Goal: Use online tool/utility

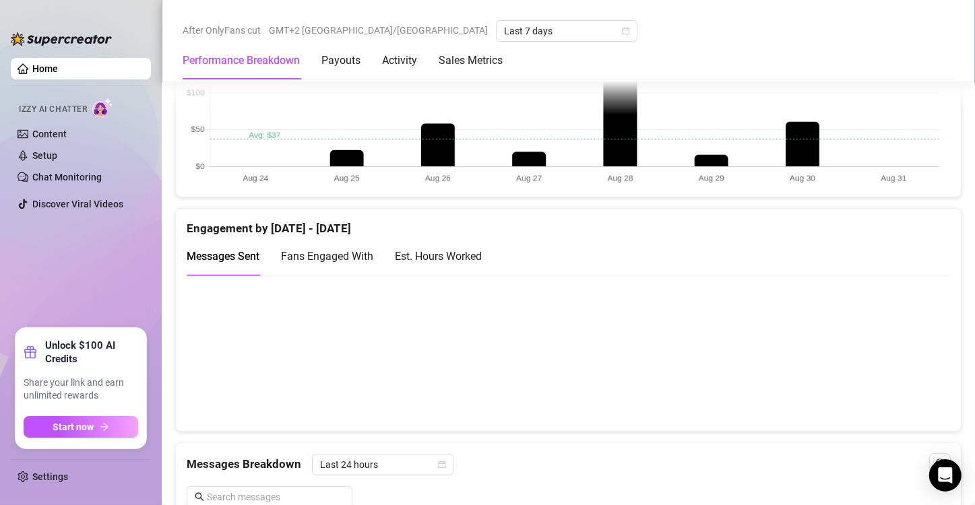
scroll to position [876, 0]
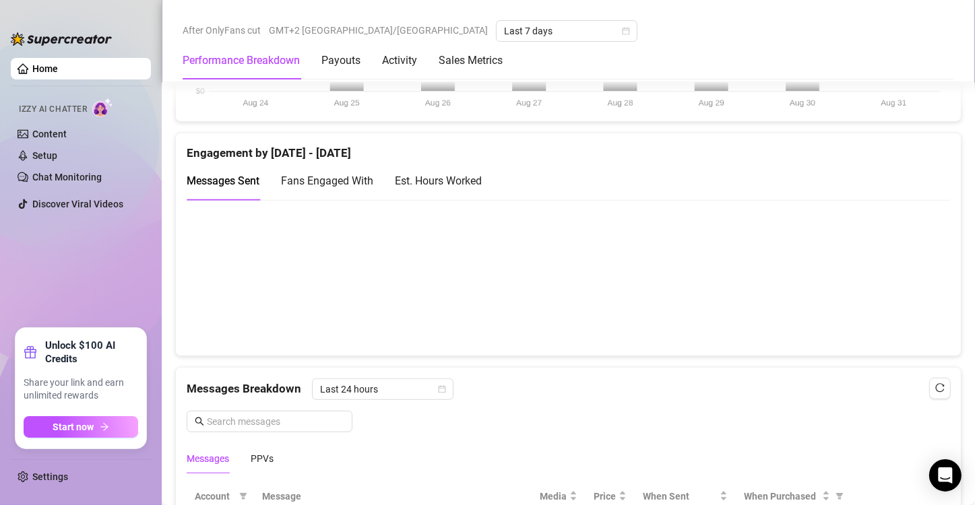
click at [874, 300] on canvas at bounding box center [563, 277] width 752 height 135
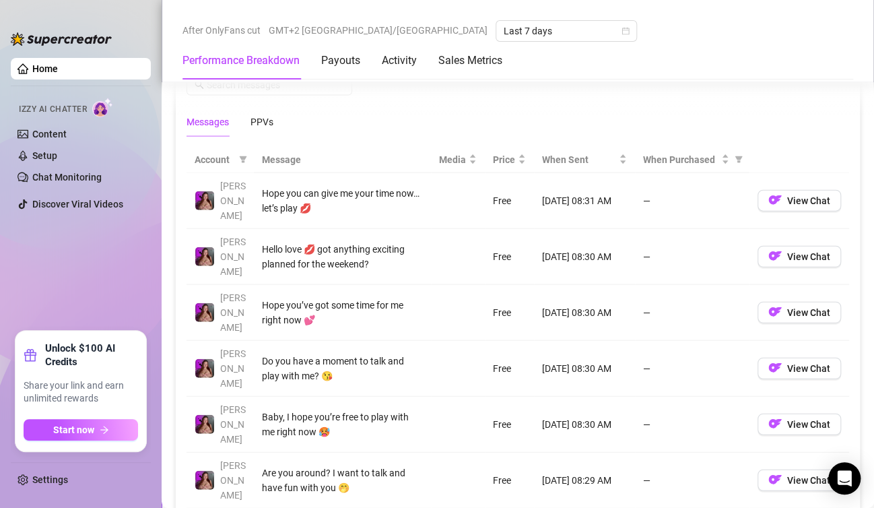
scroll to position [1010, 0]
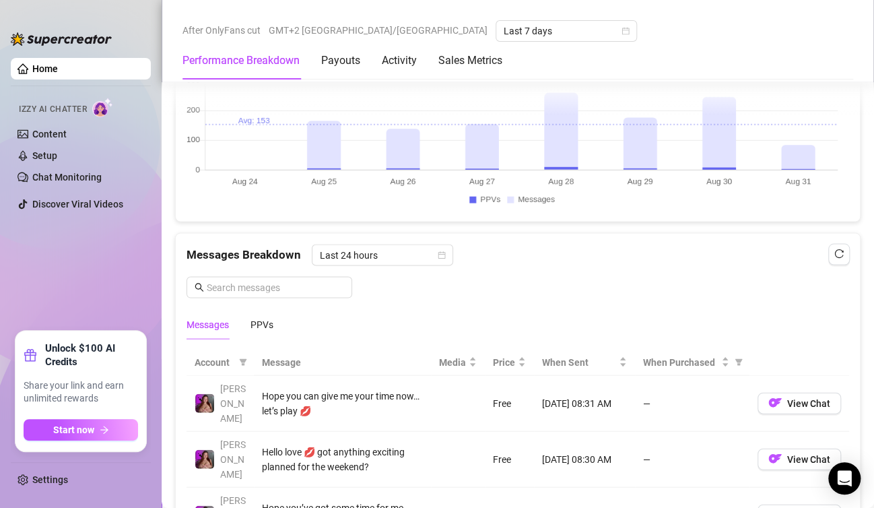
click at [783, 166] on canvas at bounding box center [512, 142] width 651 height 135
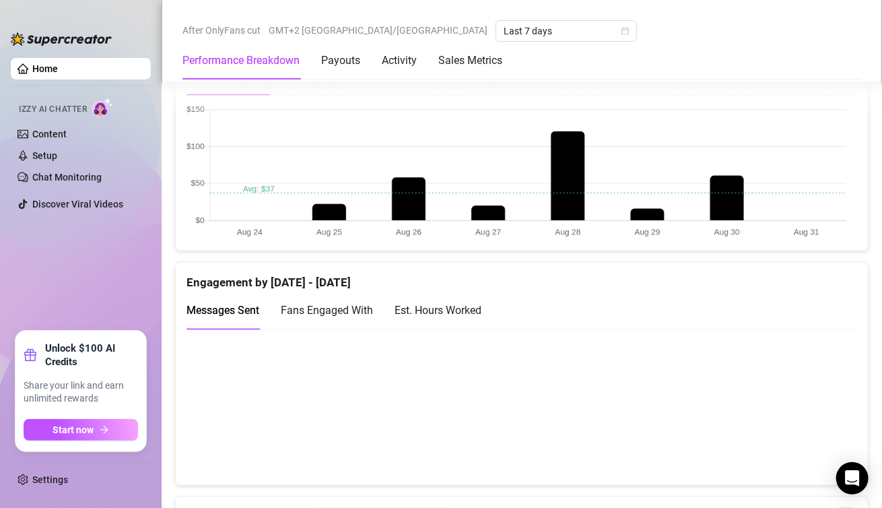
scroll to position [808, 0]
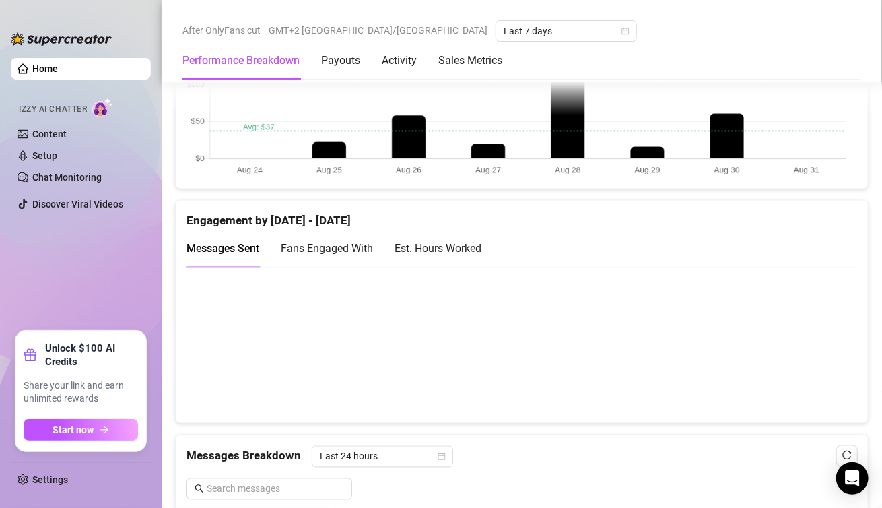
click at [788, 349] on canvas at bounding box center [517, 344] width 660 height 135
click at [798, 352] on canvas at bounding box center [517, 344] width 660 height 135
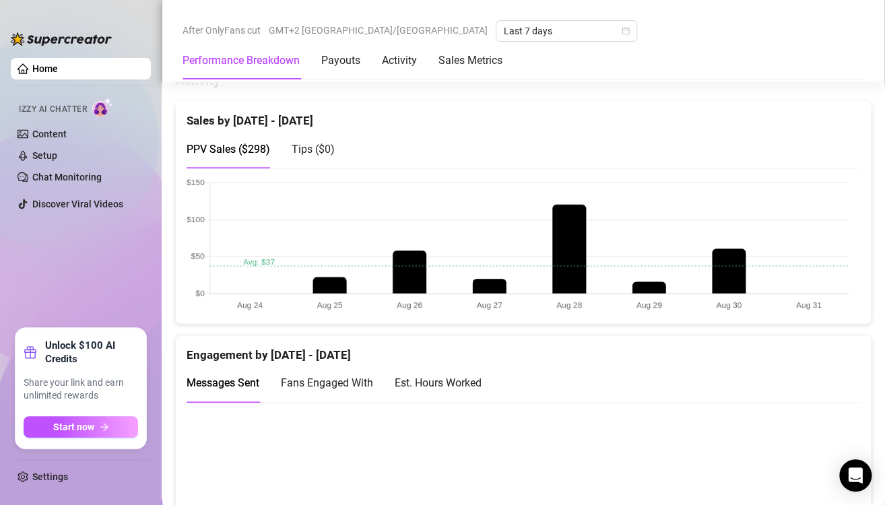
scroll to position [876, 0]
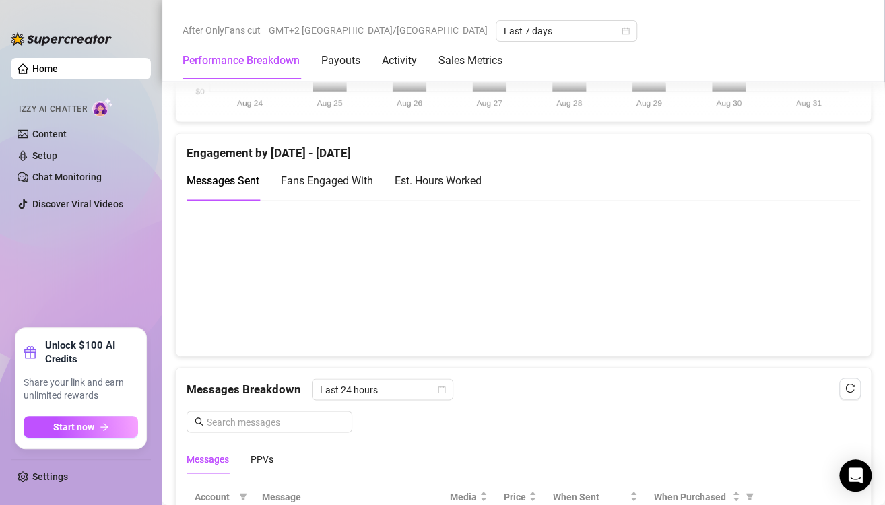
click at [810, 288] on canvas at bounding box center [518, 277] width 662 height 135
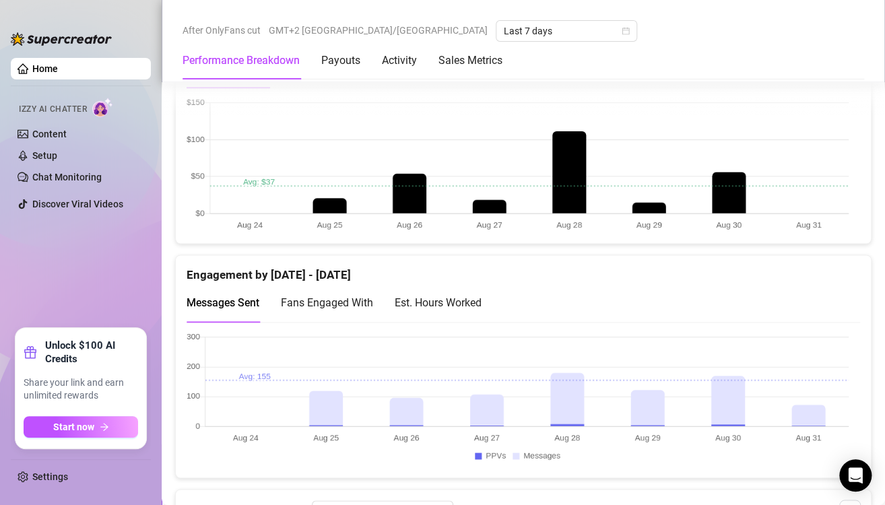
scroll to position [808, 0]
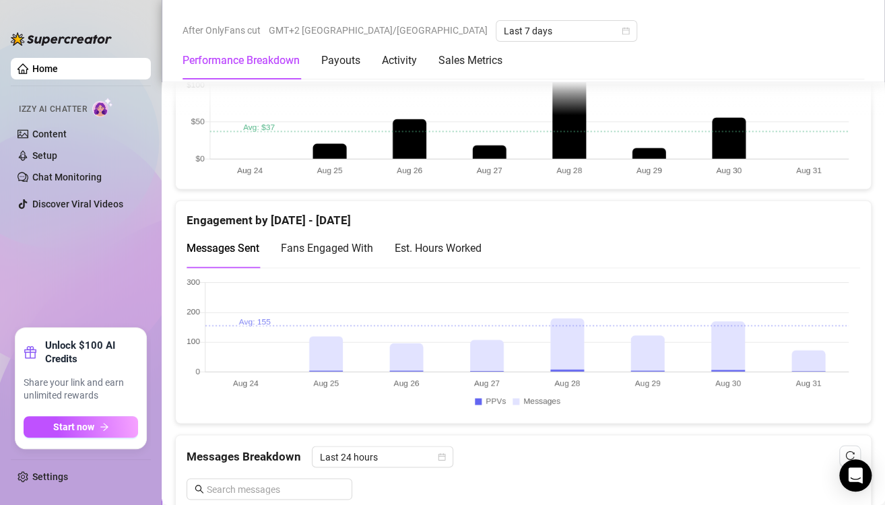
click at [806, 355] on canvas at bounding box center [518, 344] width 662 height 135
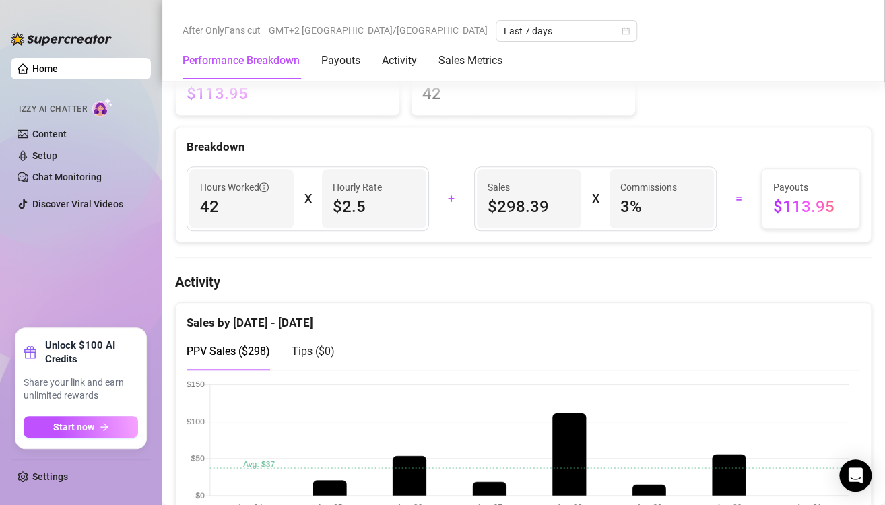
scroll to position [67, 0]
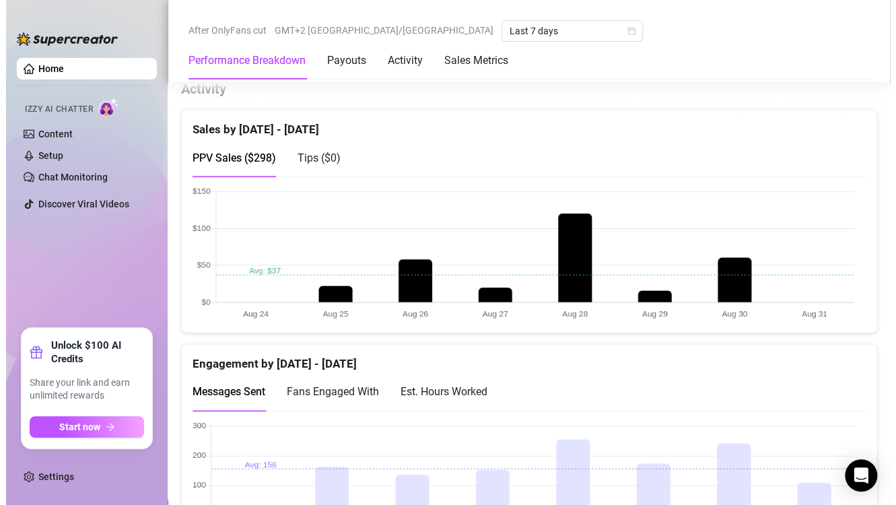
scroll to position [876, 0]
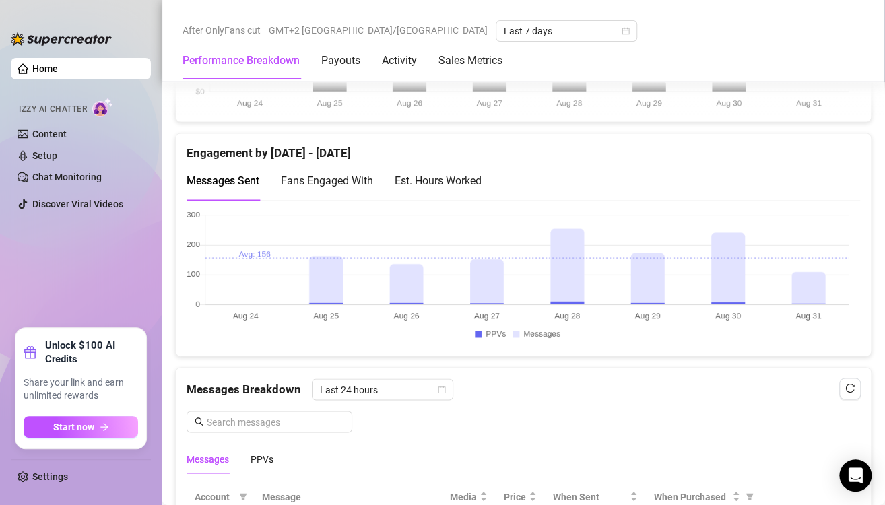
click at [805, 275] on canvas at bounding box center [518, 277] width 662 height 135
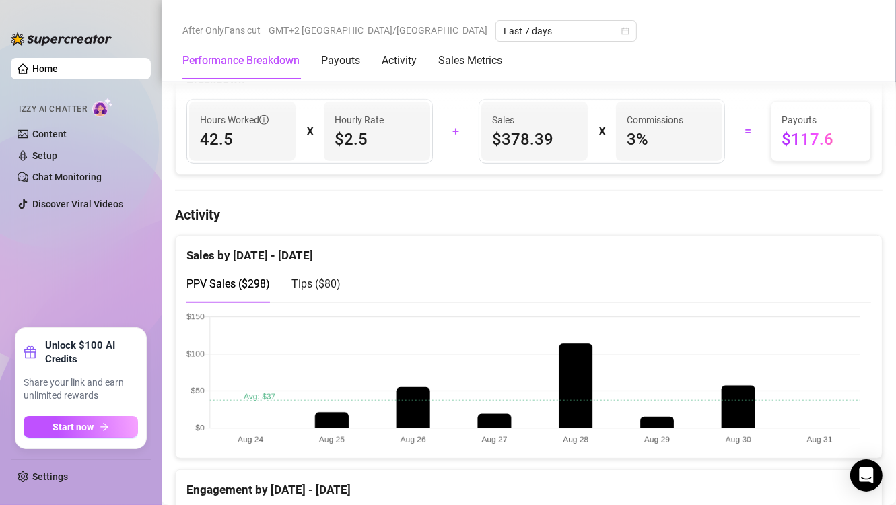
scroll to position [741, 0]
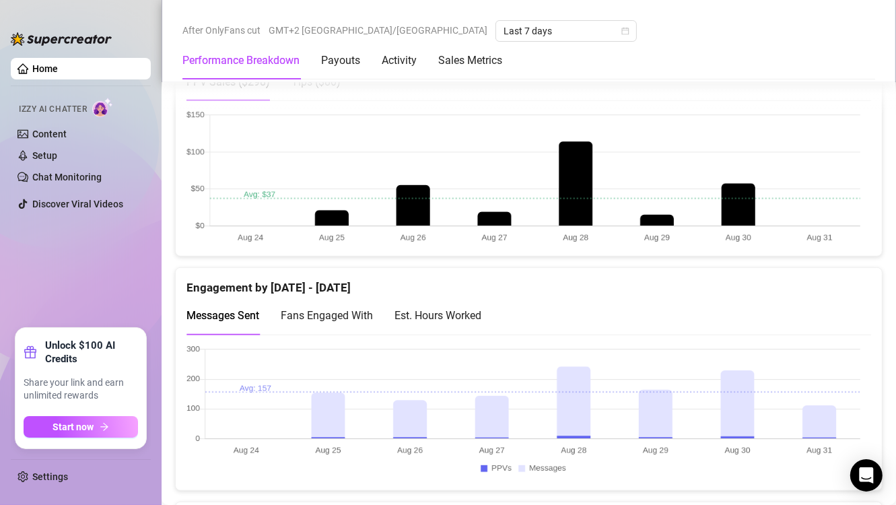
click at [818, 420] on canvas at bounding box center [524, 412] width 674 height 135
click at [816, 214] on canvas at bounding box center [524, 177] width 674 height 135
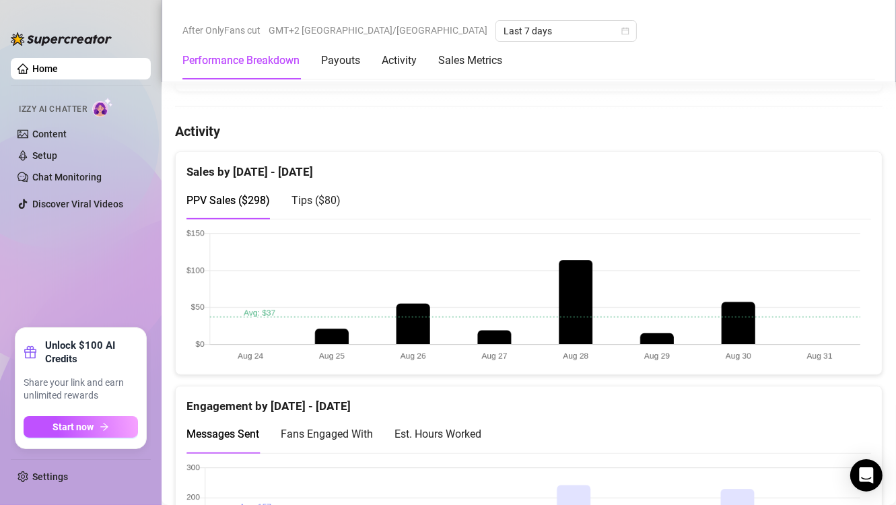
scroll to position [471, 0]
